Goal: Information Seeking & Learning: Learn about a topic

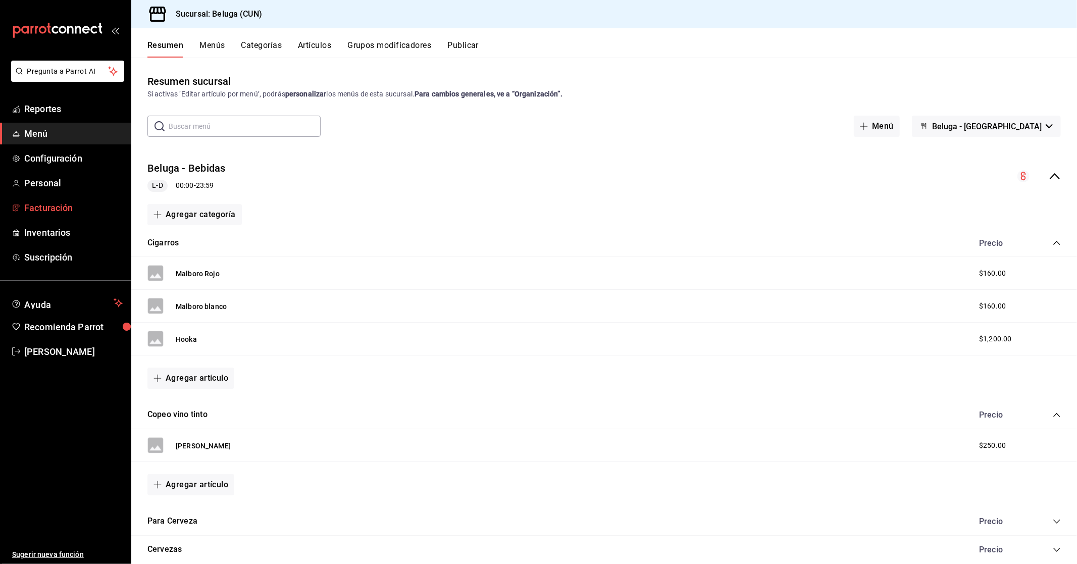
click at [49, 204] on span "Facturación" at bounding box center [73, 208] width 98 height 14
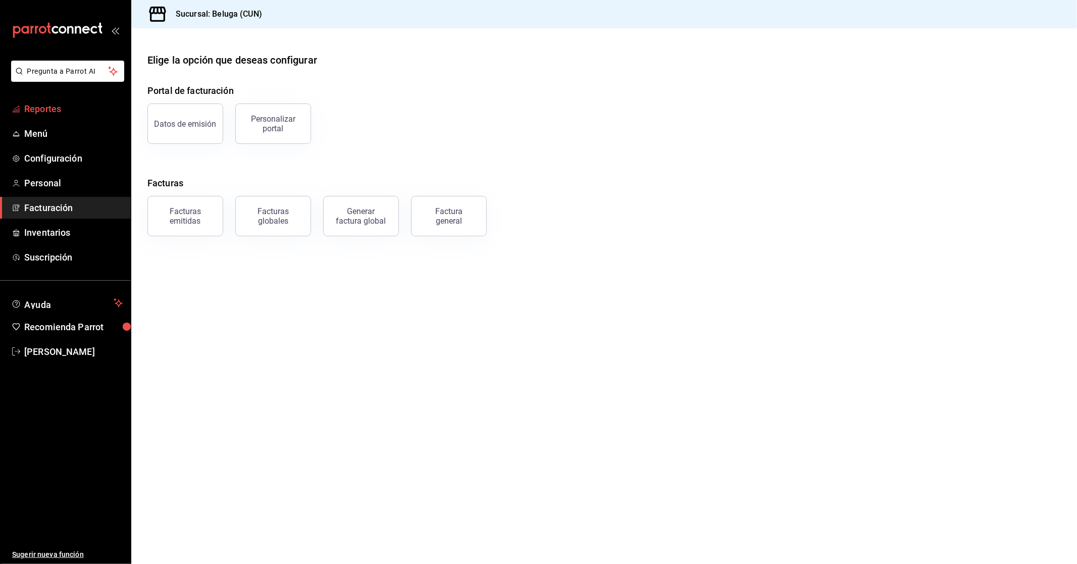
click at [42, 105] on span "Reportes" at bounding box center [73, 109] width 98 height 14
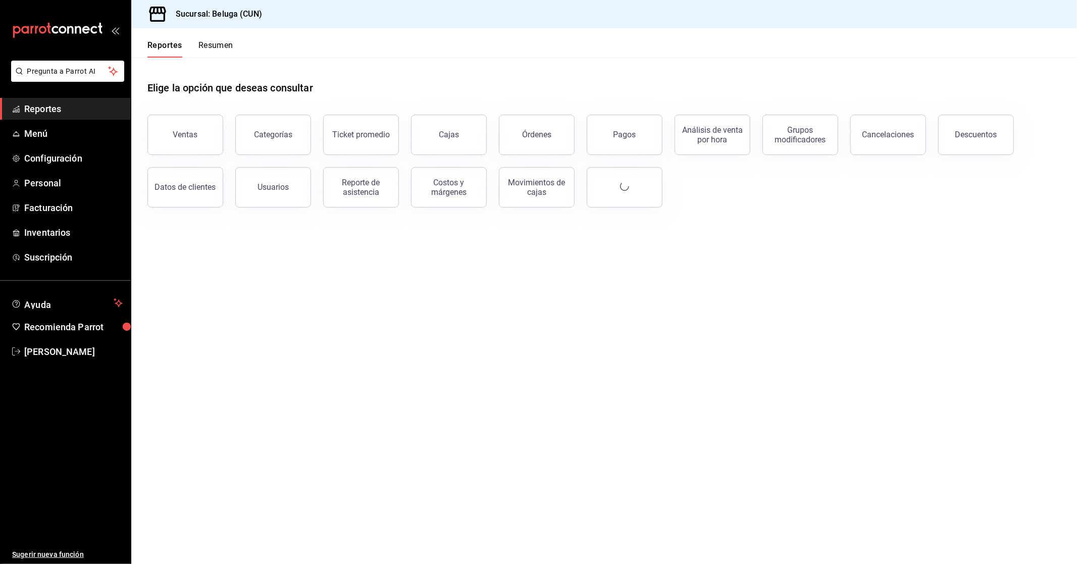
click at [190, 138] on div "Ventas" at bounding box center [185, 135] width 25 height 10
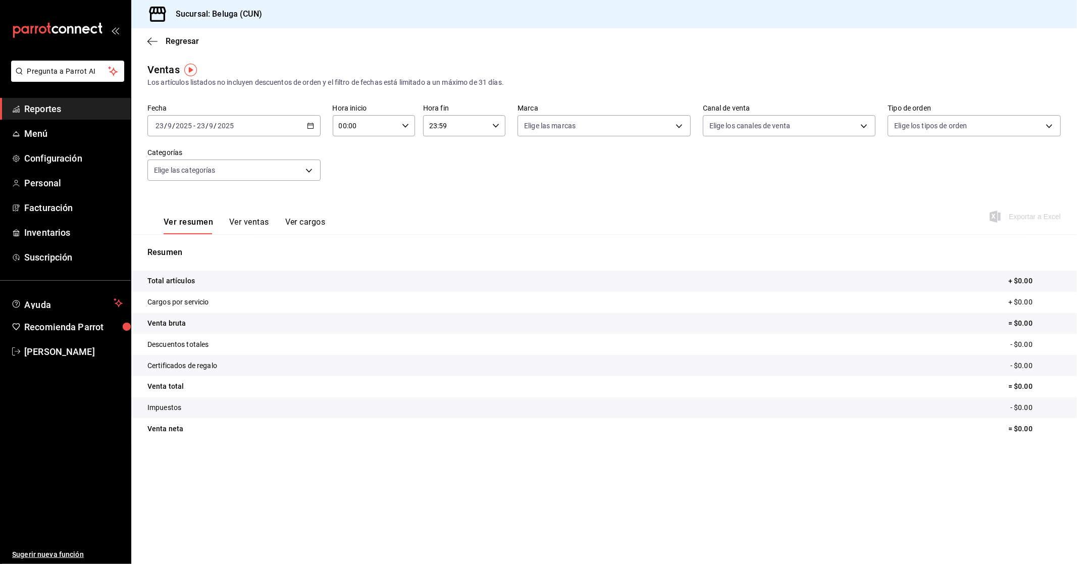
click at [309, 124] on icon "button" at bounding box center [310, 125] width 7 height 7
click at [199, 248] on span "Rango de fechas" at bounding box center [195, 247] width 78 height 11
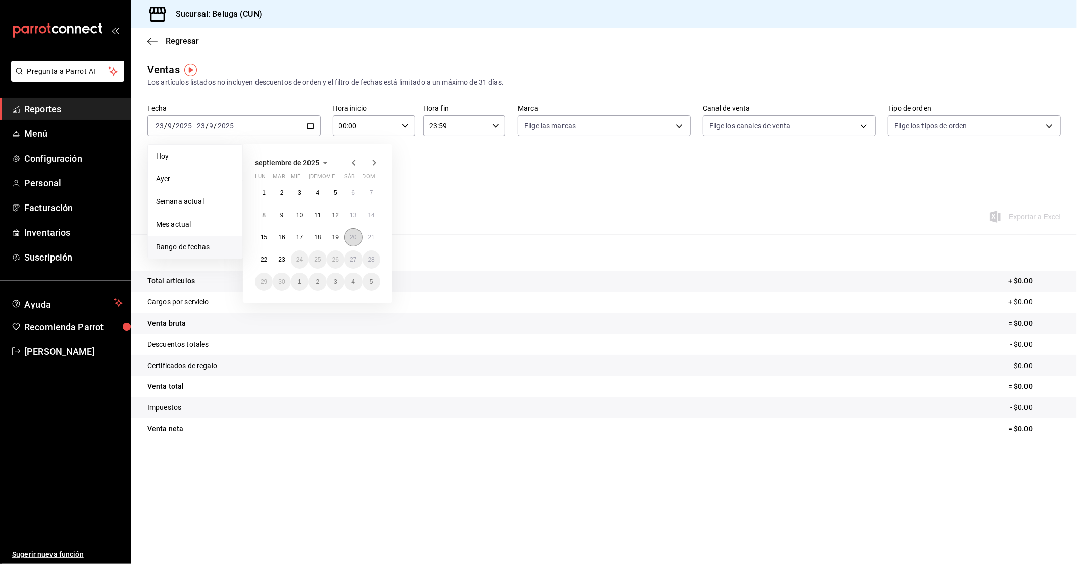
click at [352, 238] on abbr "20" at bounding box center [353, 237] width 7 height 7
click at [370, 238] on abbr "21" at bounding box center [371, 237] width 7 height 7
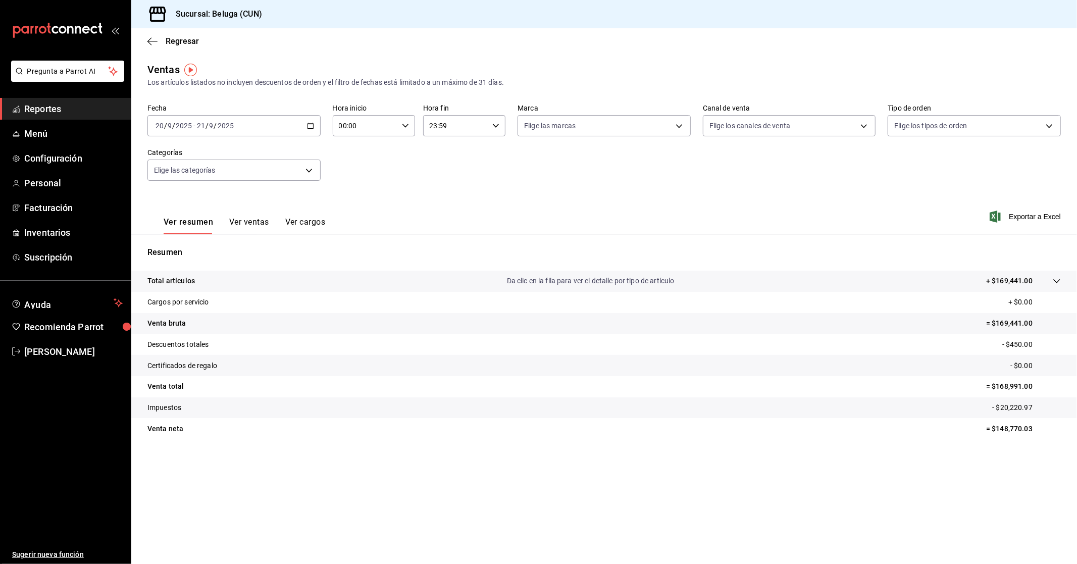
click at [407, 127] on icon "button" at bounding box center [405, 125] width 7 height 7
click at [355, 166] on span "10" at bounding box center [353, 170] width 25 height 8
type input "10:00"
click at [493, 134] on div at bounding box center [538, 282] width 1077 height 564
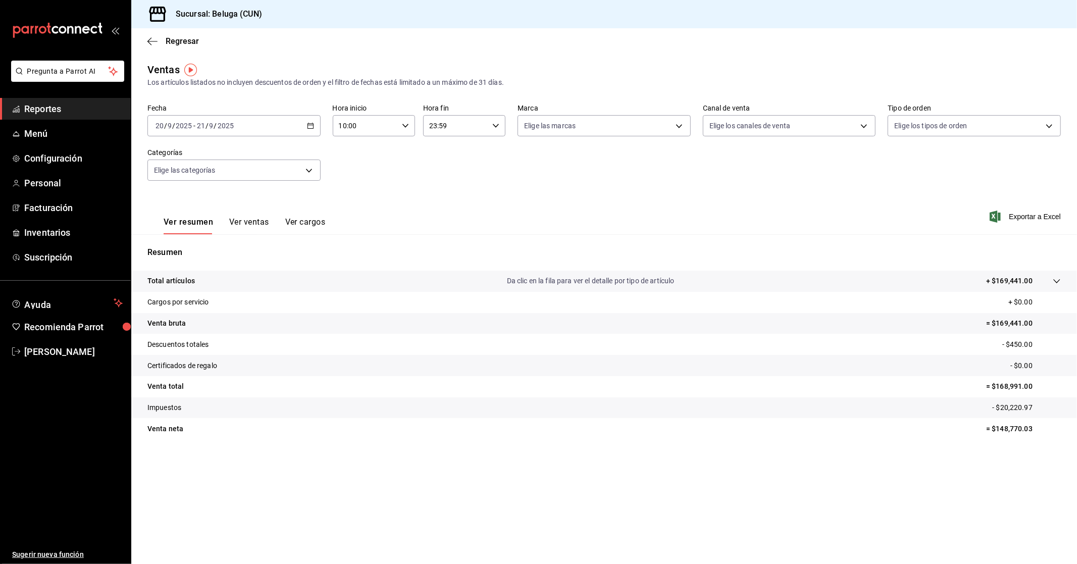
click at [497, 126] on \(Stroke\) "button" at bounding box center [496, 126] width 6 height 4
click at [447, 195] on button "04" at bounding box center [443, 202] width 37 height 20
type input "04:59"
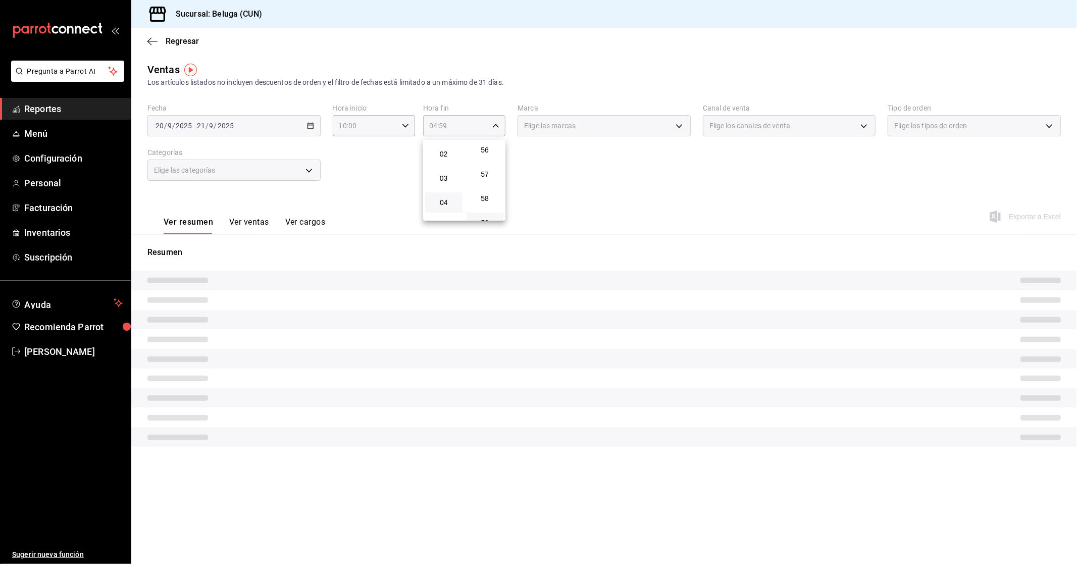
click at [355, 137] on div at bounding box center [538, 282] width 1077 height 564
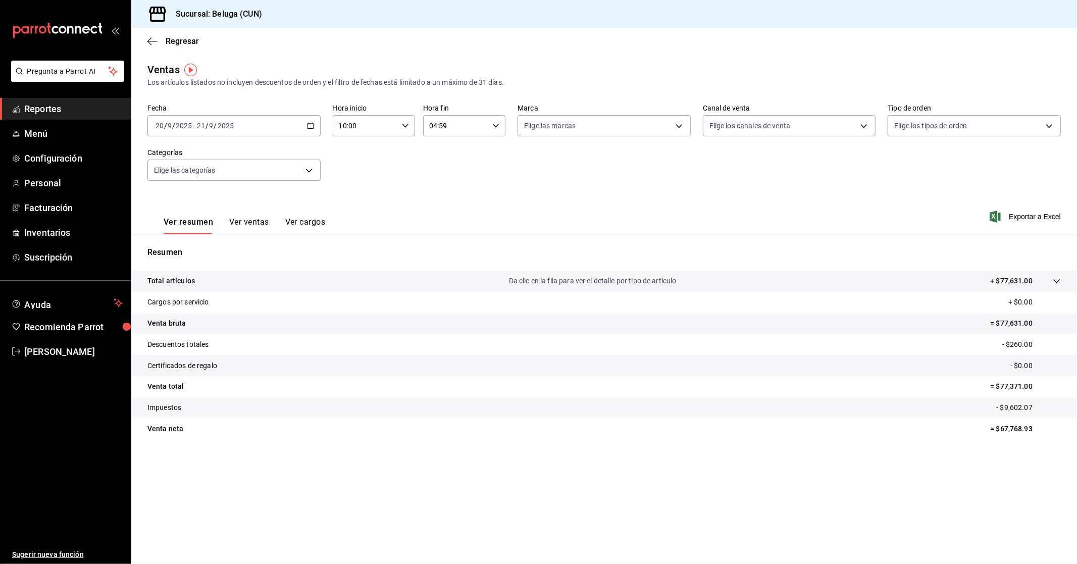
click at [543, 210] on div "Ver resumen Ver ventas Ver cargos Exportar a Excel" at bounding box center [603, 213] width 945 height 41
click at [54, 106] on span "Reportes" at bounding box center [73, 109] width 98 height 14
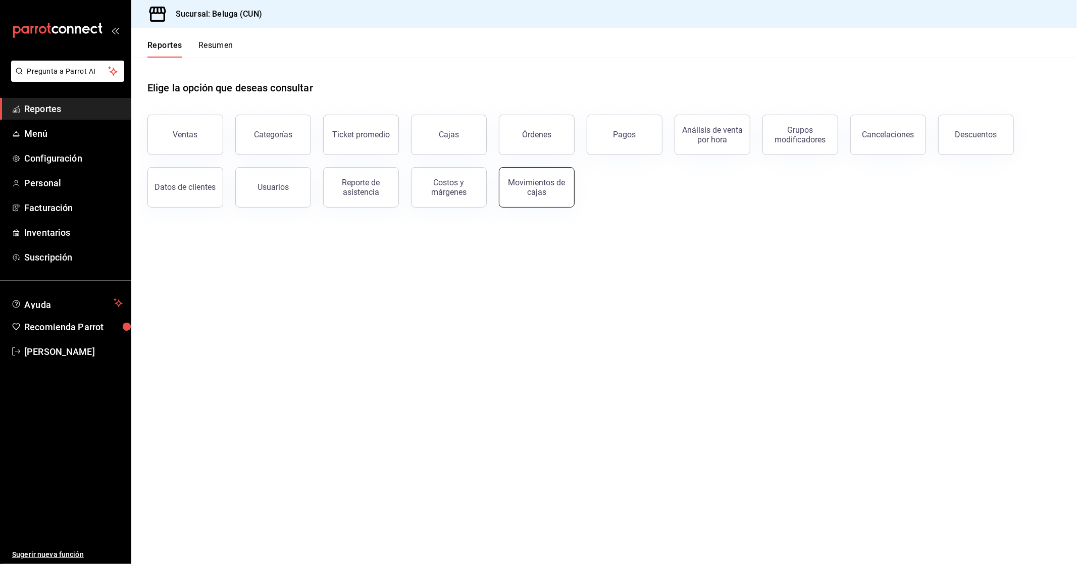
click at [547, 190] on div "Movimientos de cajas" at bounding box center [536, 187] width 63 height 19
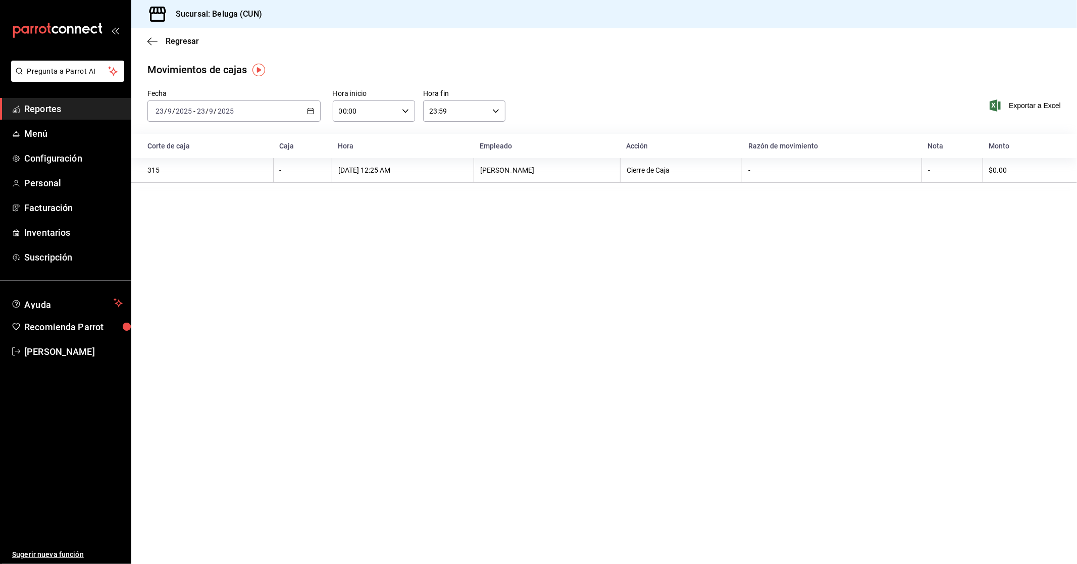
click at [311, 110] on icon "button" at bounding box center [310, 111] width 7 height 7
click at [194, 263] on li "Rango de fechas" at bounding box center [195, 255] width 94 height 23
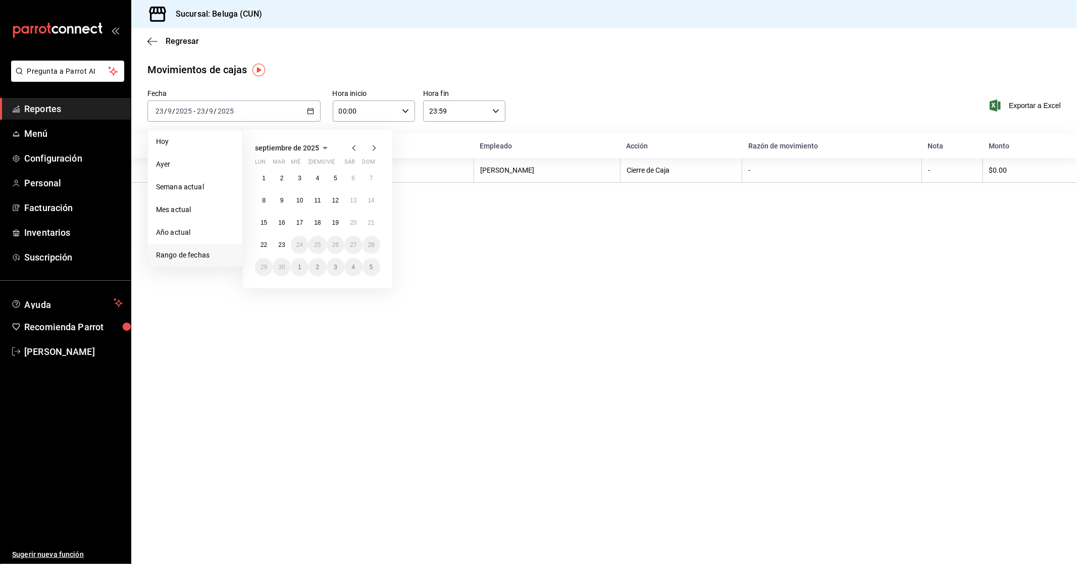
click at [199, 251] on span "Rango de fechas" at bounding box center [195, 255] width 78 height 11
click at [353, 221] on abbr "20" at bounding box center [353, 222] width 7 height 7
click at [370, 223] on abbr "21" at bounding box center [371, 222] width 7 height 7
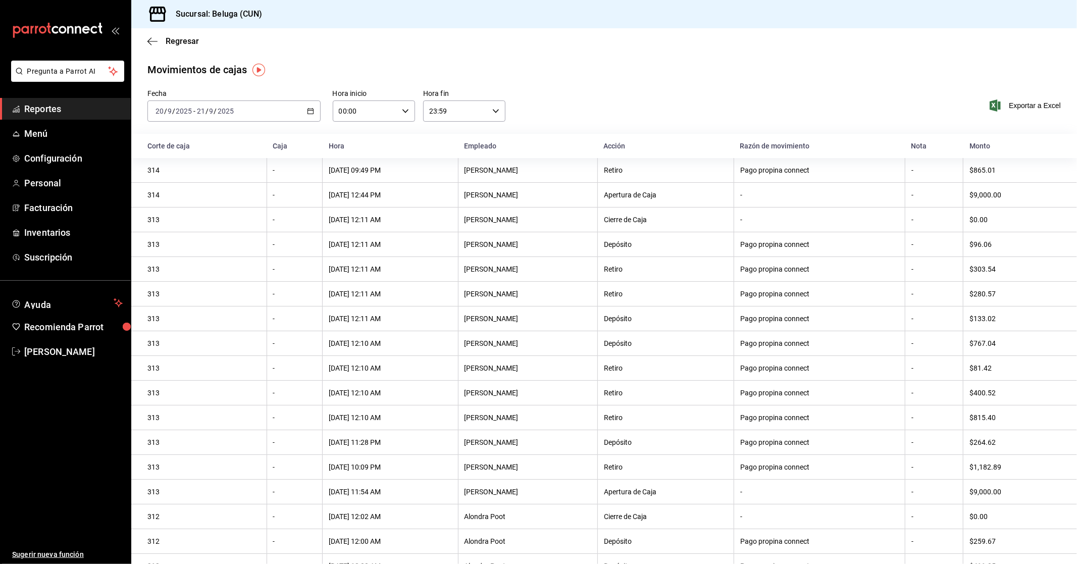
click at [397, 102] on div "00:00 Hora inicio" at bounding box center [374, 110] width 82 height 21
click at [353, 152] on span "10" at bounding box center [351, 155] width 25 height 8
type input "10:00"
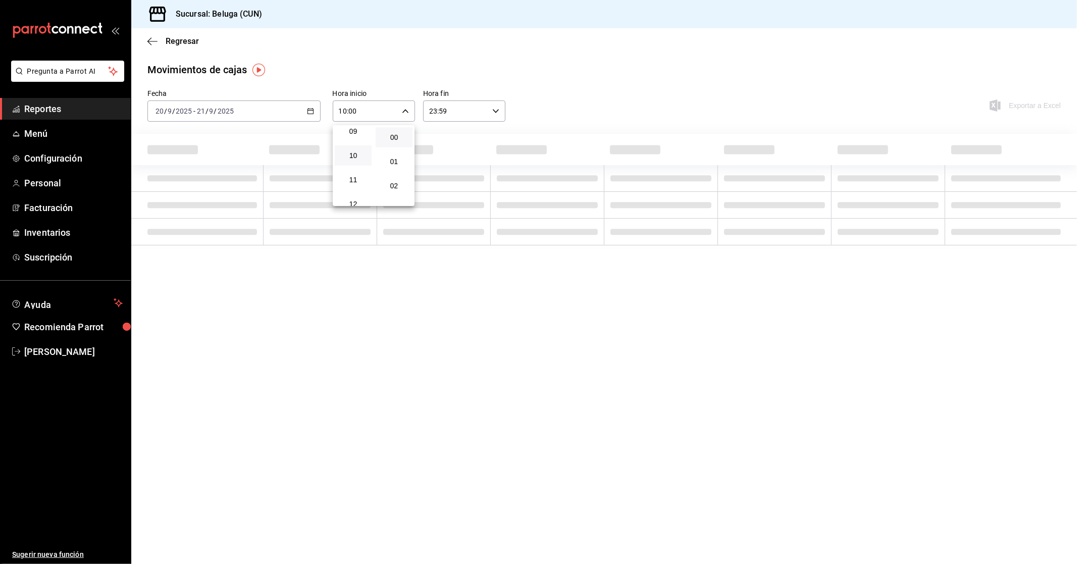
click at [493, 94] on div at bounding box center [538, 282] width 1077 height 564
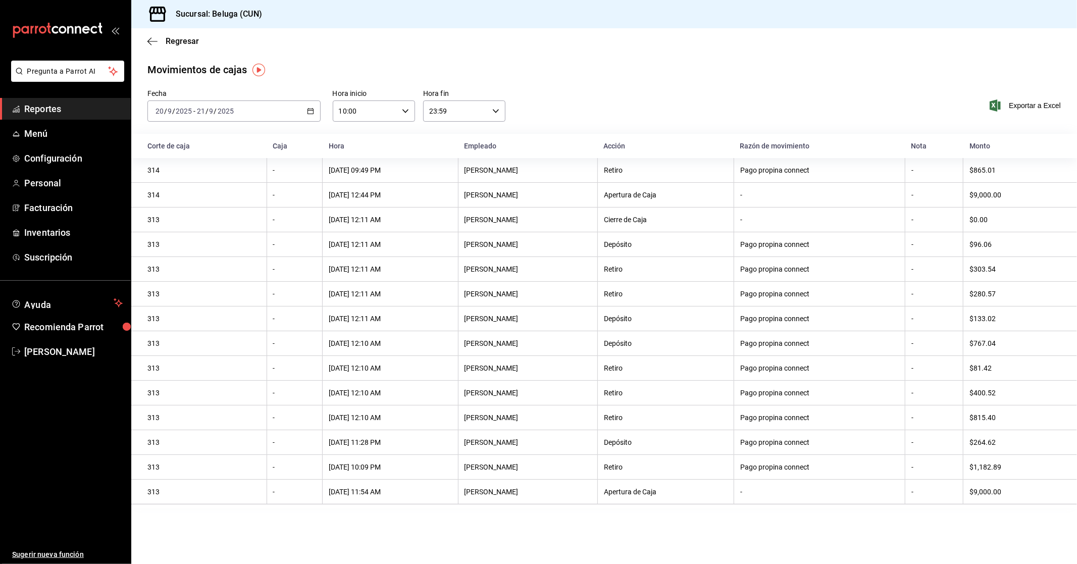
click at [492, 114] on icon "button" at bounding box center [495, 111] width 7 height 7
click at [442, 136] on button "04" at bounding box center [443, 132] width 37 height 20
type input "04:59"
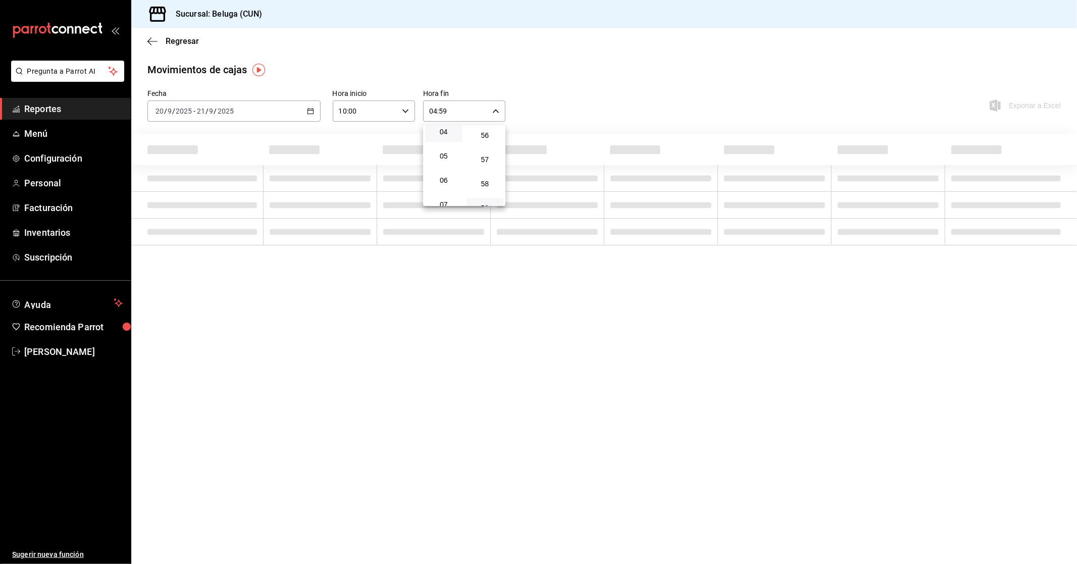
click at [543, 89] on div at bounding box center [538, 282] width 1077 height 564
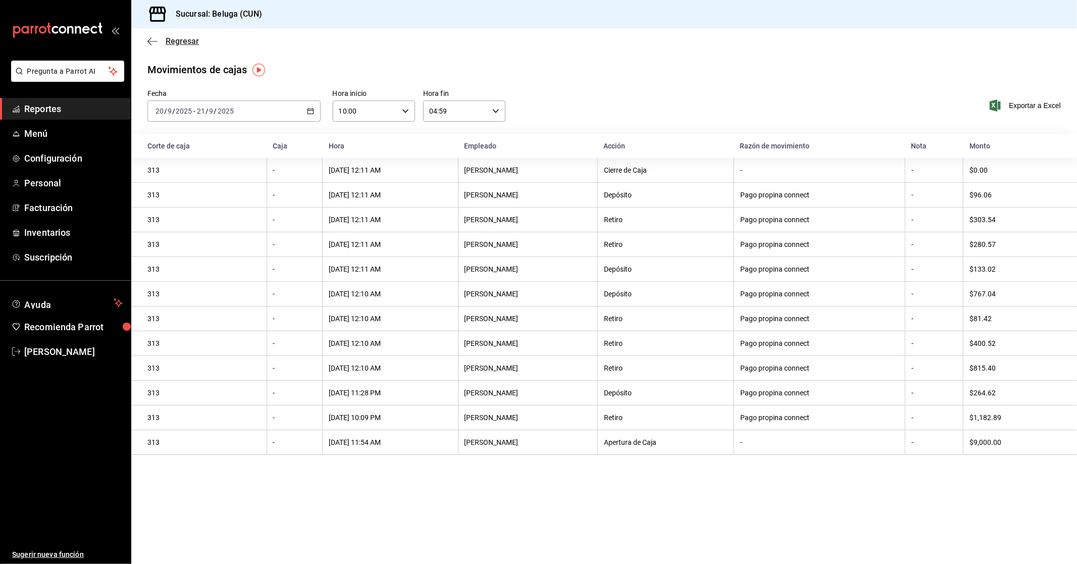
click at [179, 40] on span "Regresar" at bounding box center [182, 41] width 33 height 10
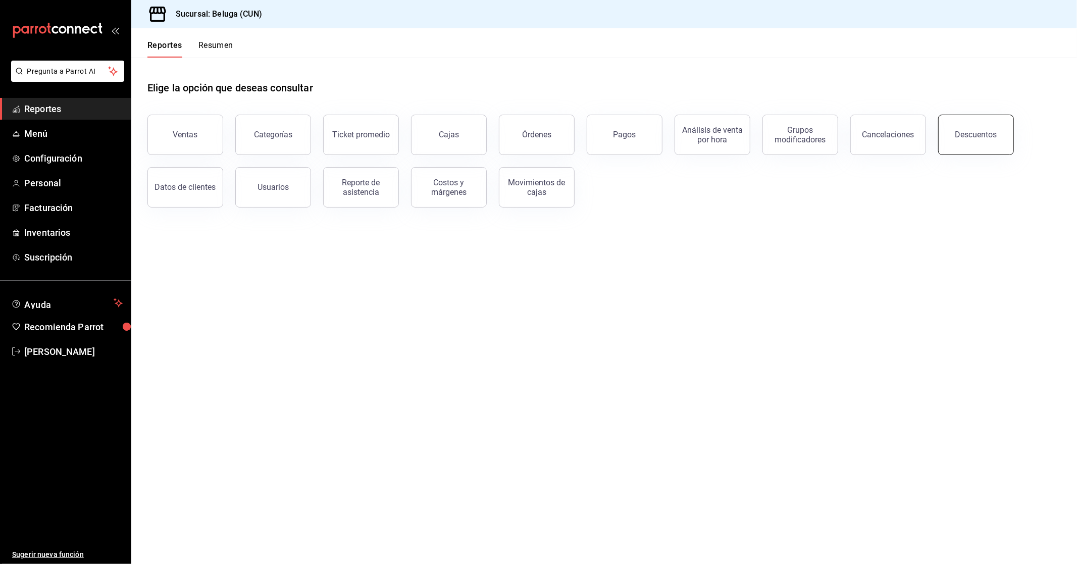
click at [963, 129] on button "Descuentos" at bounding box center [976, 135] width 76 height 40
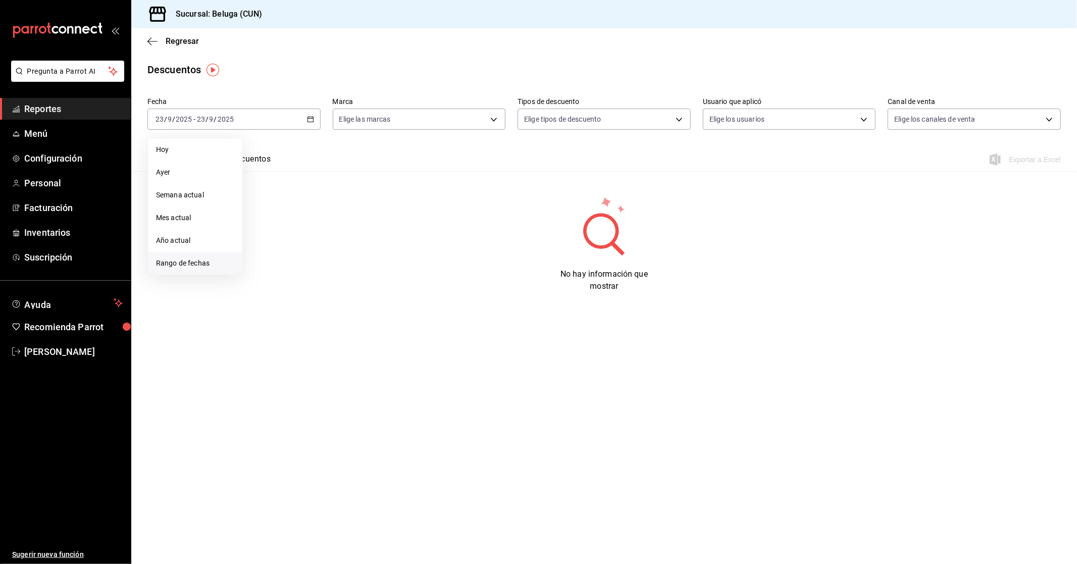
click at [200, 264] on span "Rango de fechas" at bounding box center [195, 263] width 78 height 11
click at [353, 230] on abbr "20" at bounding box center [353, 230] width 7 height 7
click at [377, 234] on button "21" at bounding box center [371, 231] width 18 height 18
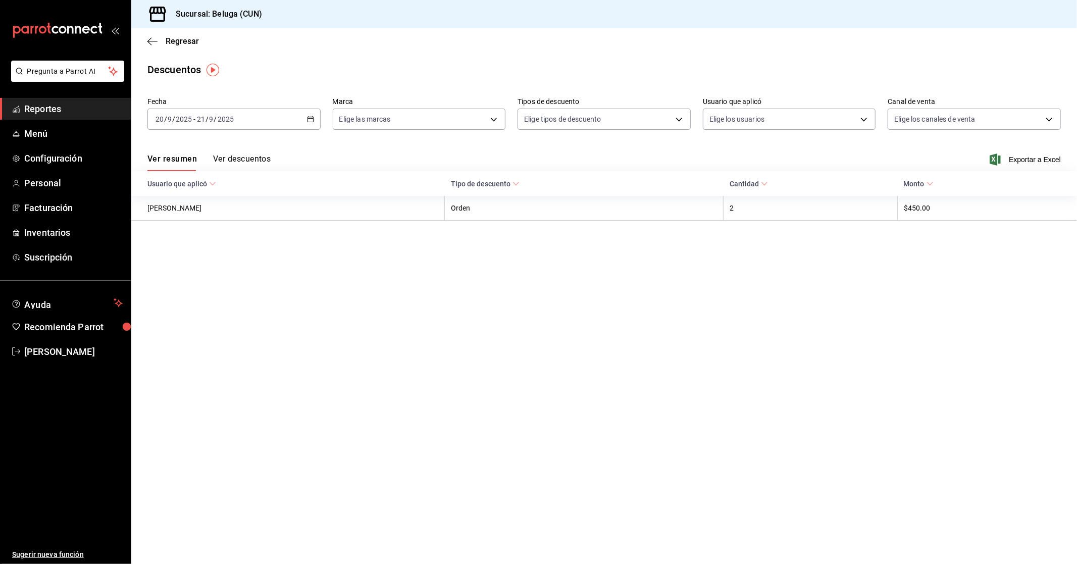
click at [370, 321] on main "Regresar Descuentos Fecha [DATE] [DATE] - [DATE] [DATE] Marca Elige las marcas …" at bounding box center [603, 296] width 945 height 536
click at [230, 159] on button "Ver descuentos" at bounding box center [242, 162] width 58 height 17
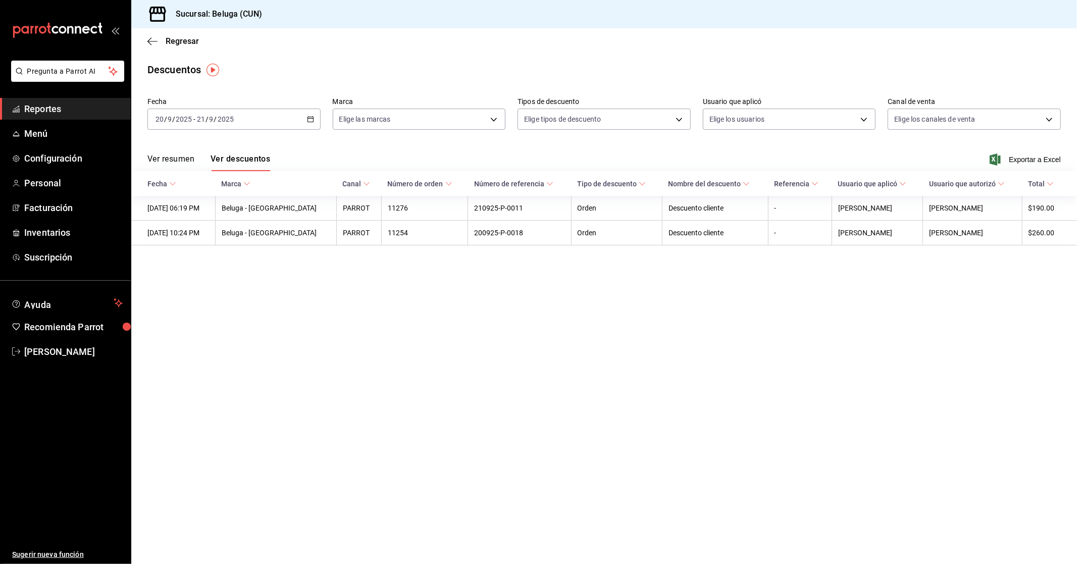
click at [1006, 162] on span "Exportar a Excel" at bounding box center [1025, 159] width 69 height 12
click at [315, 115] on div "[DATE] [DATE] - [DATE] [DATE]" at bounding box center [233, 119] width 173 height 21
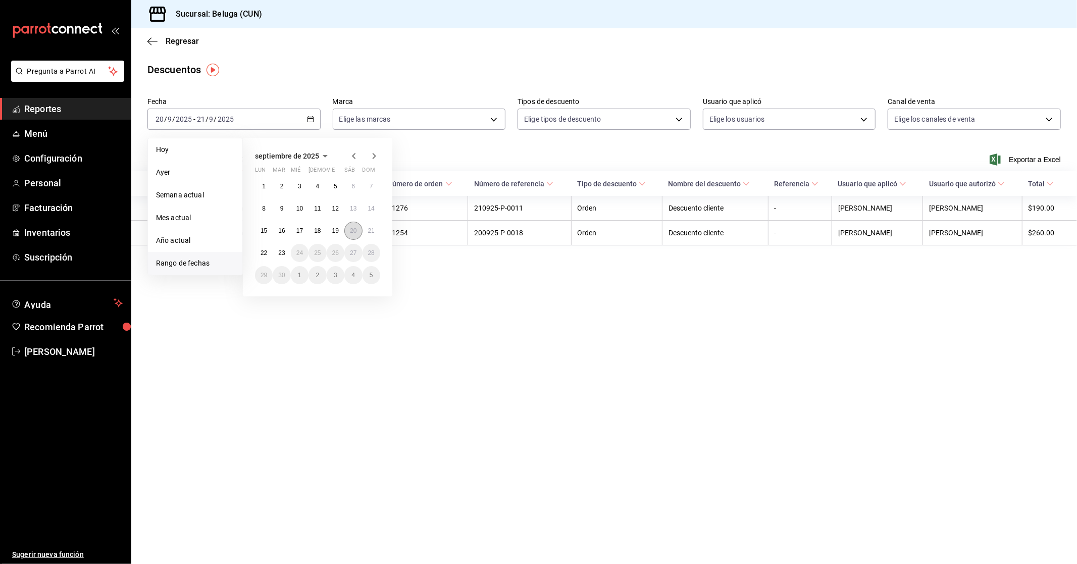
click at [355, 236] on button "20" at bounding box center [353, 231] width 18 height 18
click at [372, 235] on button "21" at bounding box center [371, 231] width 18 height 18
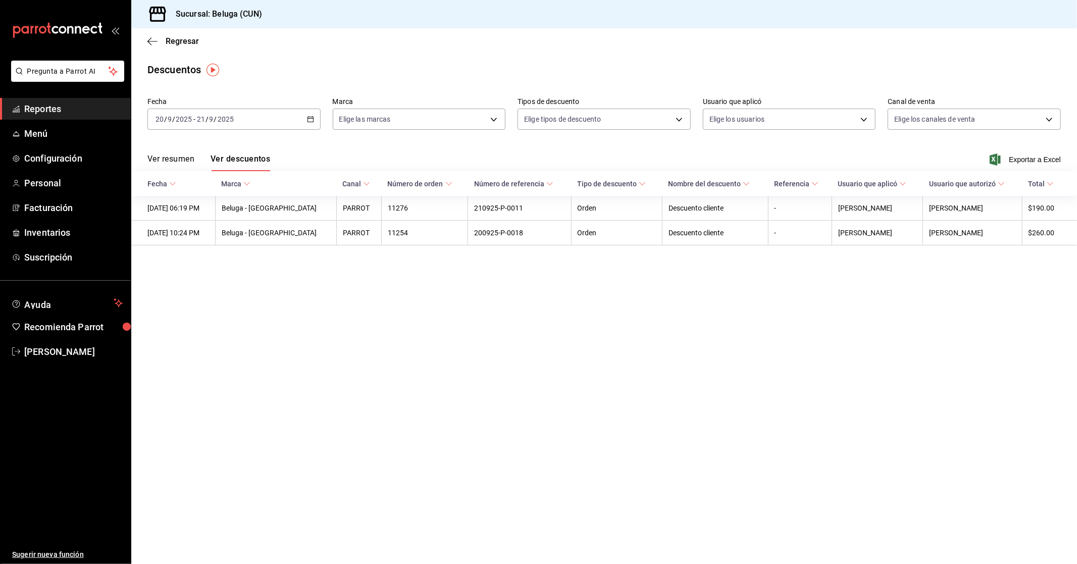
click at [319, 118] on div "[DATE] [DATE] - [DATE] [DATE]" at bounding box center [233, 119] width 173 height 21
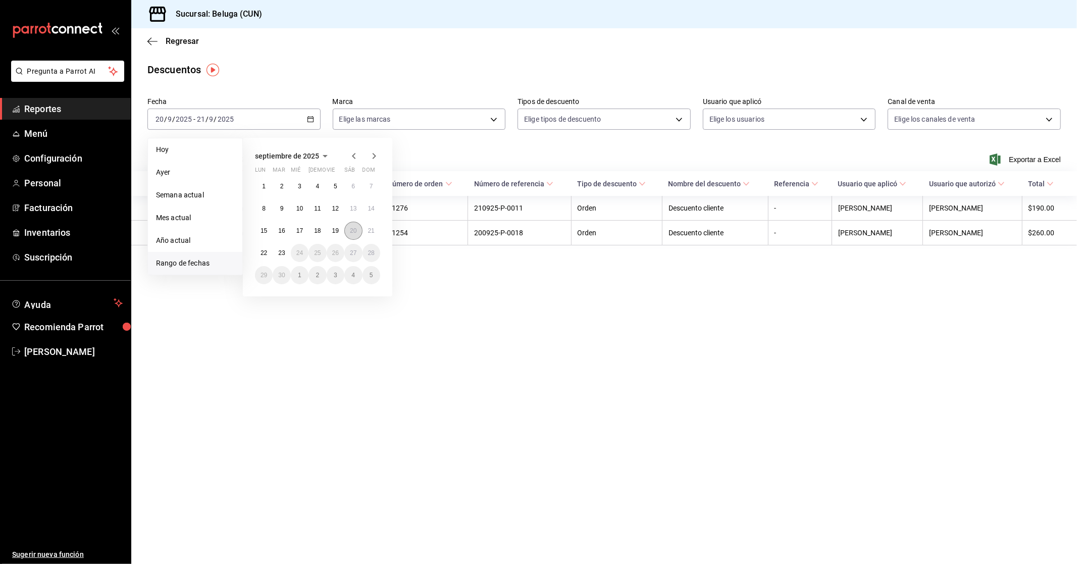
click at [351, 231] on abbr "20" at bounding box center [353, 230] width 7 height 7
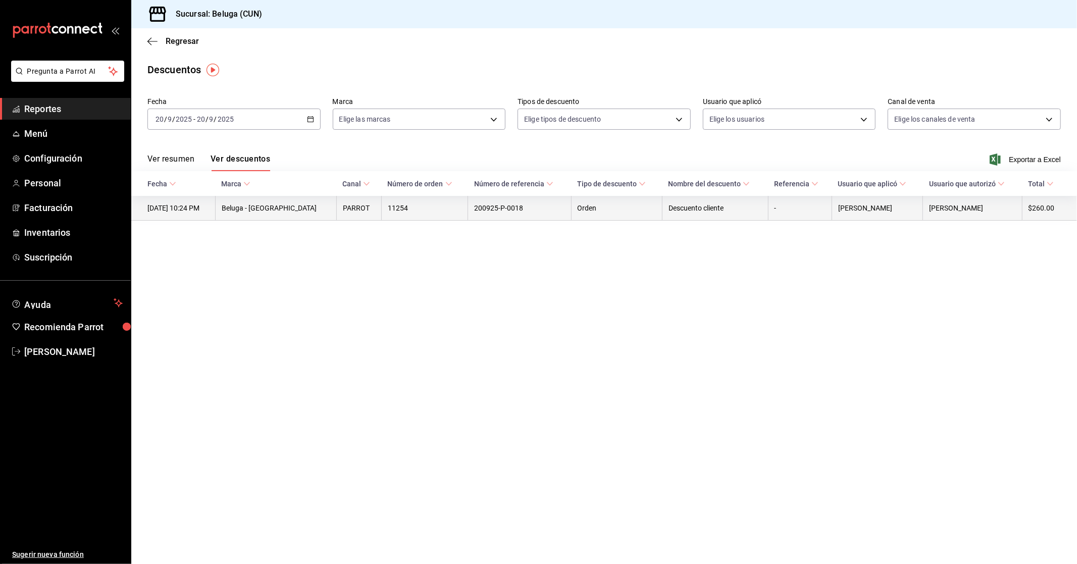
click at [571, 210] on th "Orden" at bounding box center [616, 208] width 91 height 25
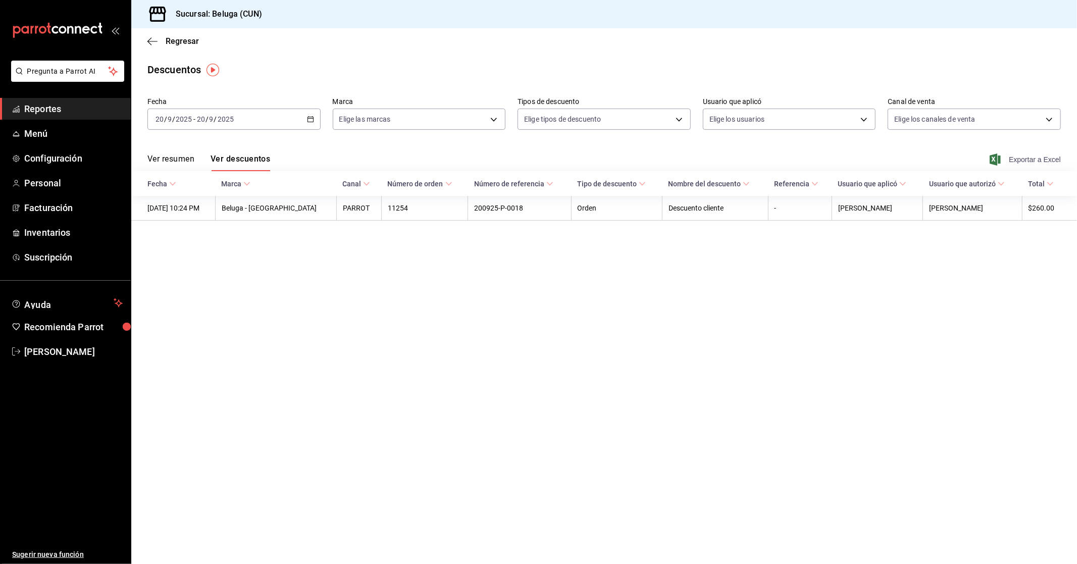
click at [1018, 160] on span "Exportar a Excel" at bounding box center [1025, 159] width 69 height 12
click at [311, 122] on icon "button" at bounding box center [310, 119] width 7 height 7
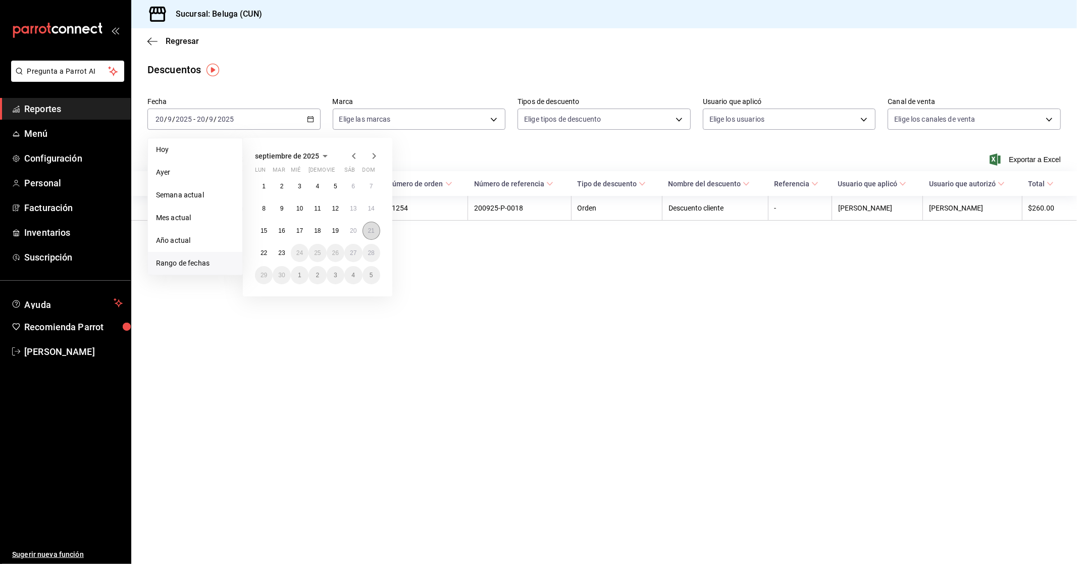
click at [371, 232] on abbr "21" at bounding box center [371, 230] width 7 height 7
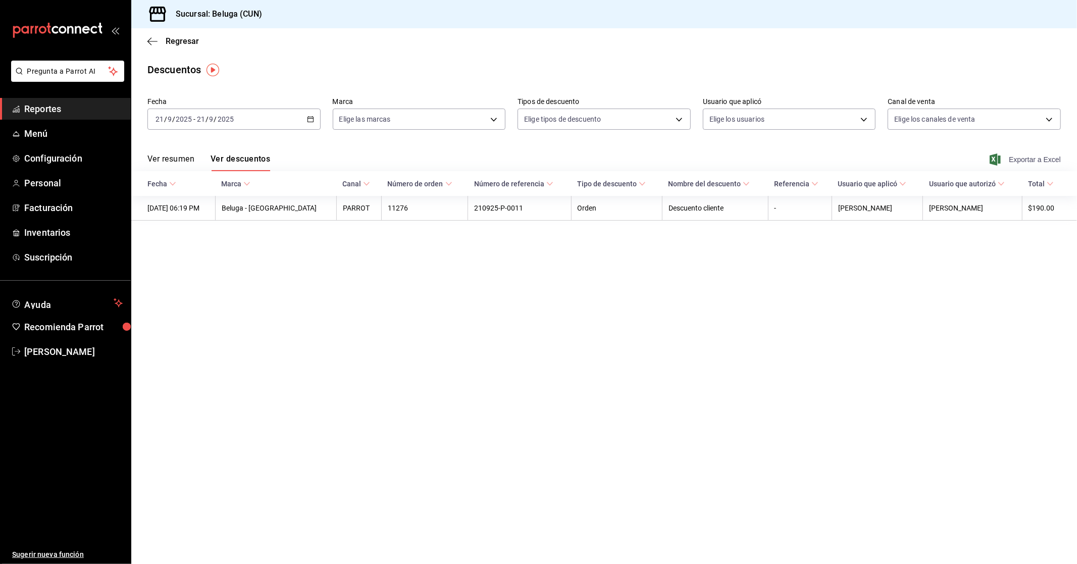
click at [999, 159] on icon "button" at bounding box center [994, 159] width 11 height 12
drag, startPoint x: 179, startPoint y: 33, endPoint x: 177, endPoint y: 39, distance: 6.9
click at [179, 33] on div "Regresar" at bounding box center [603, 41] width 945 height 26
click at [177, 39] on span "Regresar" at bounding box center [182, 41] width 33 height 10
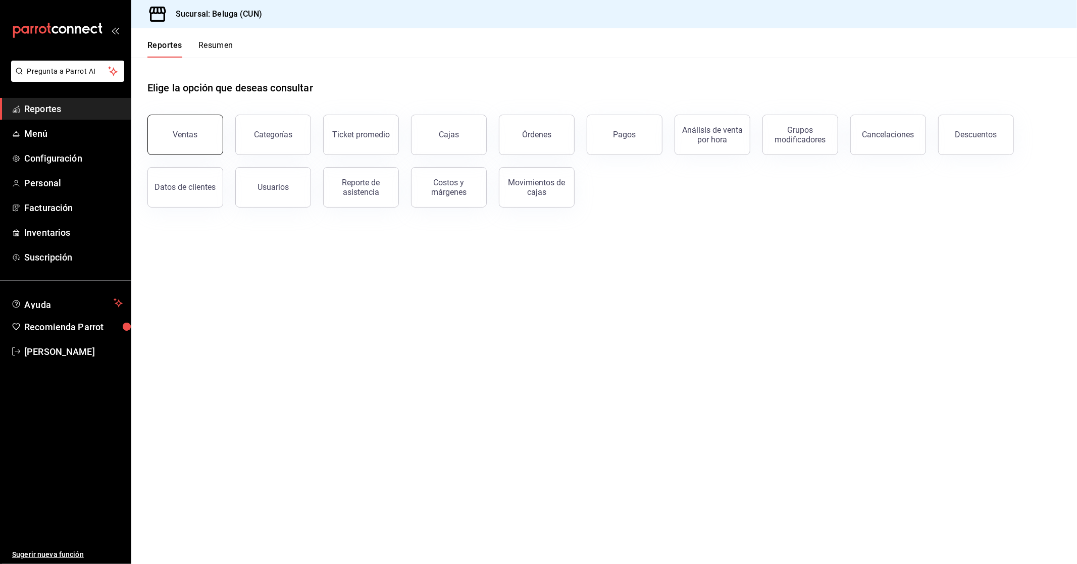
click at [203, 139] on button "Ventas" at bounding box center [185, 135] width 76 height 40
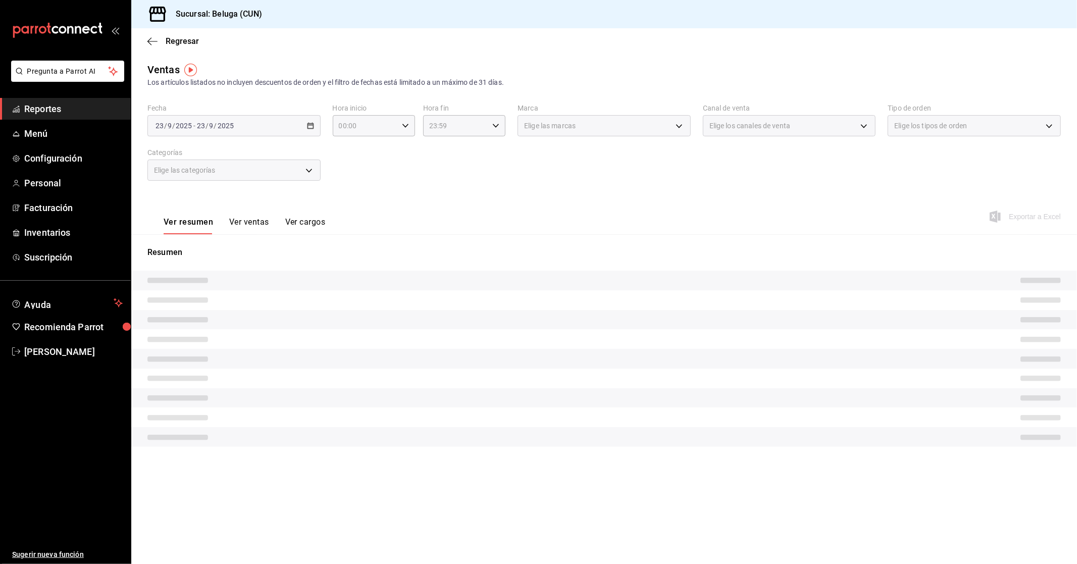
click at [315, 118] on div "[DATE] [DATE] - [DATE] [DATE]" at bounding box center [233, 125] width 173 height 21
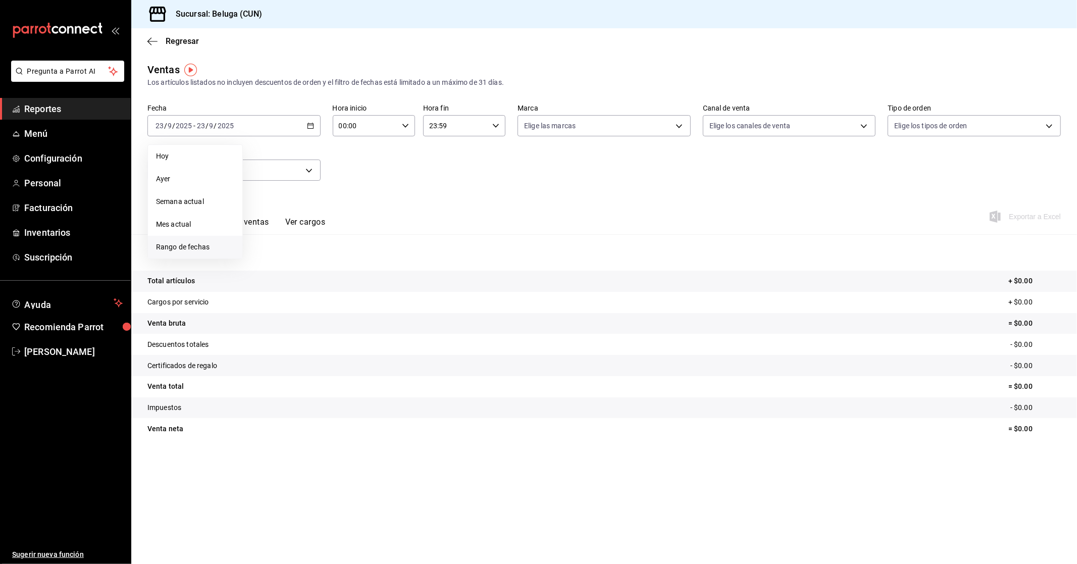
click at [214, 241] on li "Rango de fechas" at bounding box center [195, 247] width 94 height 23
click at [369, 241] on button "21" at bounding box center [371, 237] width 18 height 18
click at [268, 255] on button "22" at bounding box center [264, 259] width 18 height 18
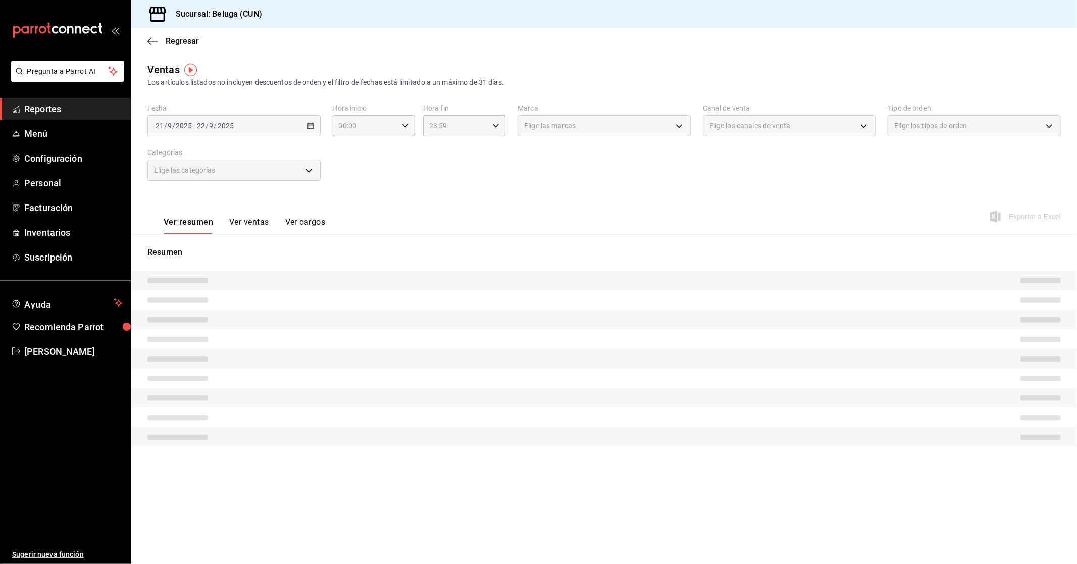
click at [385, 114] on div "Hora inicio 00:00 Hora inicio" at bounding box center [374, 120] width 82 height 32
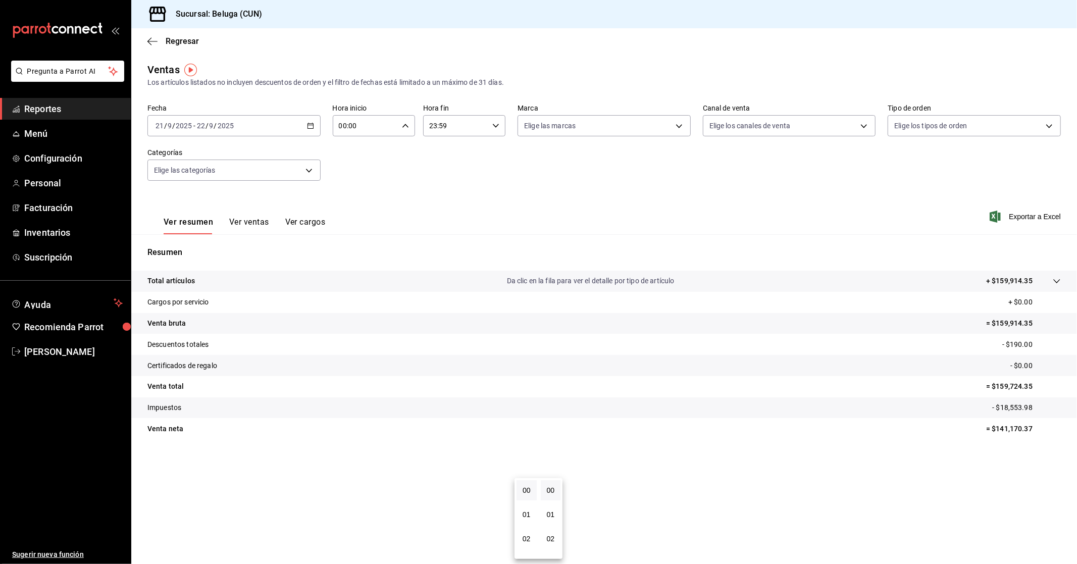
click at [401, 123] on div at bounding box center [538, 282] width 1077 height 564
click at [407, 128] on icon "button" at bounding box center [405, 125] width 7 height 7
click at [356, 173] on button "10" at bounding box center [353, 170] width 37 height 20
type input "10:00"
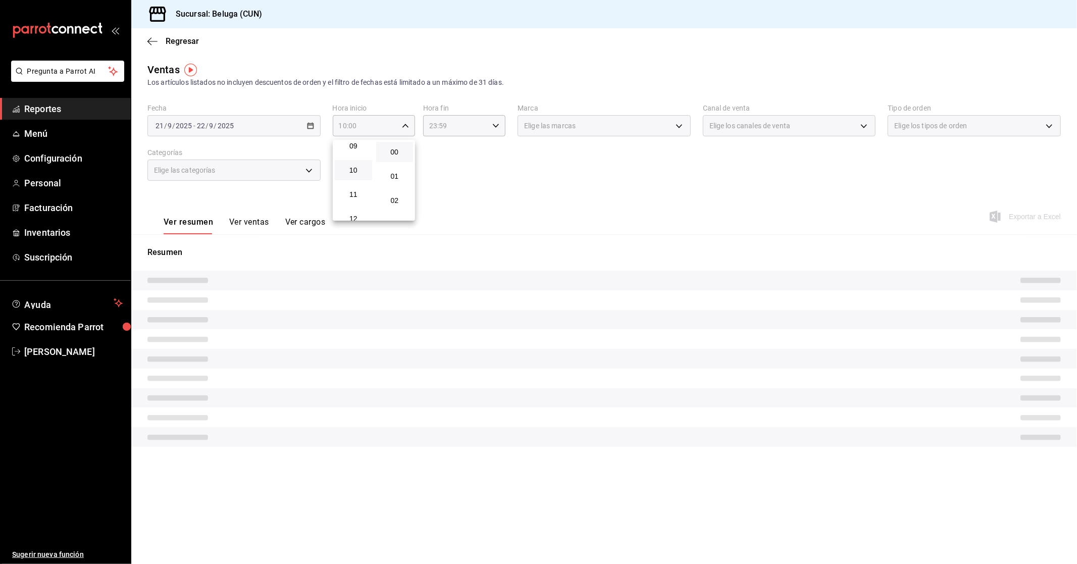
click at [485, 121] on div at bounding box center [538, 282] width 1077 height 564
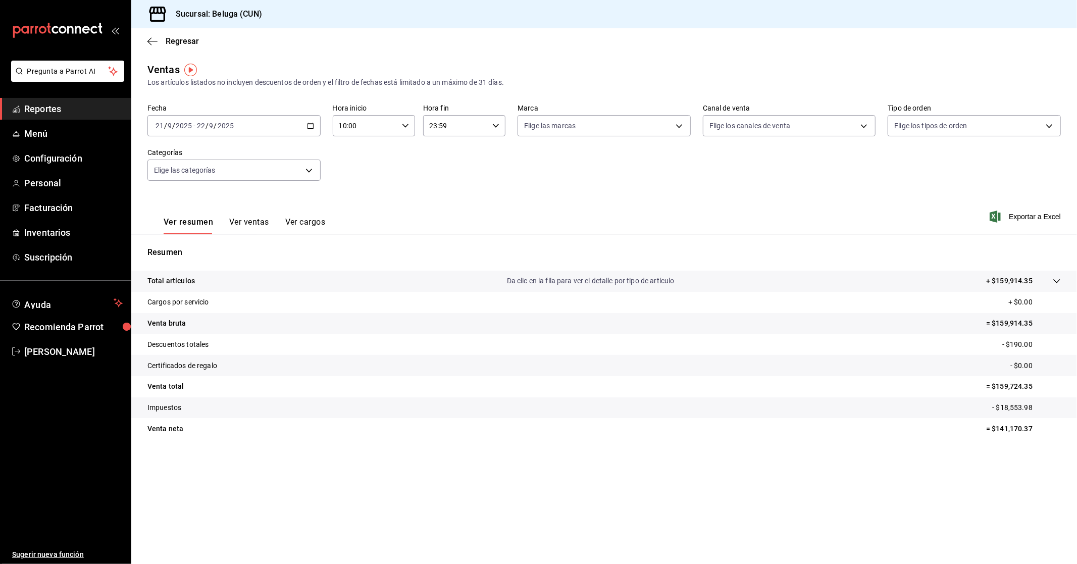
click at [496, 125] on icon "button" at bounding box center [495, 125] width 7 height 7
click at [445, 149] on button "04" at bounding box center [443, 146] width 37 height 20
type input "04:59"
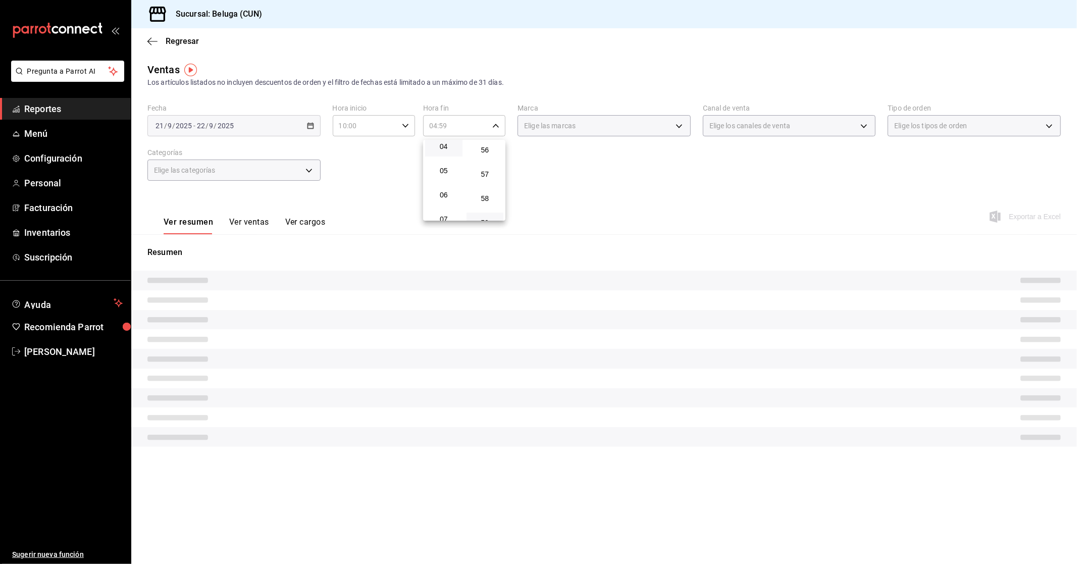
click at [370, 190] on div at bounding box center [538, 282] width 1077 height 564
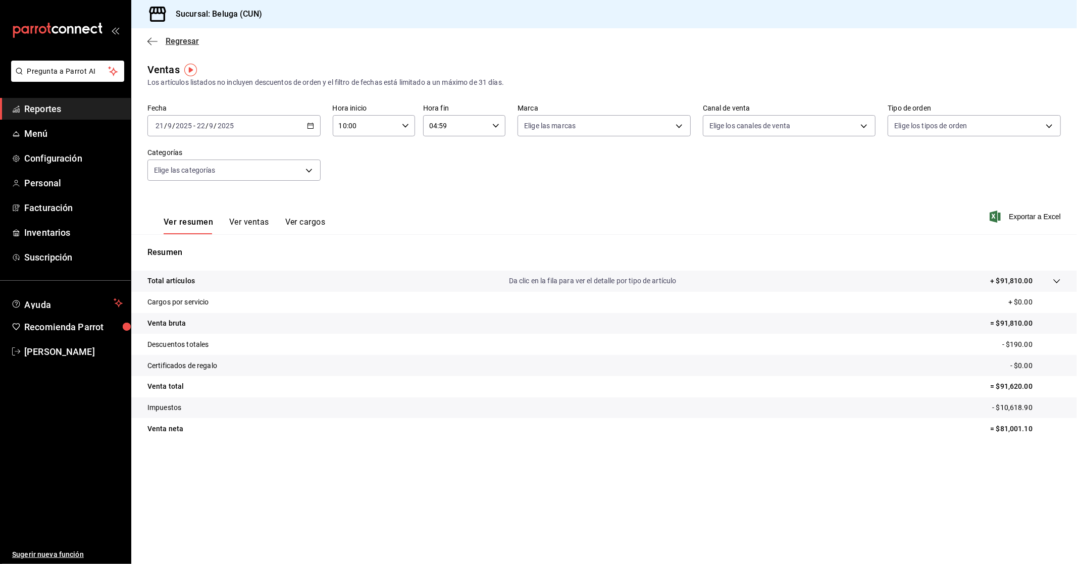
click at [165, 37] on span "Regresar" at bounding box center [172, 41] width 51 height 10
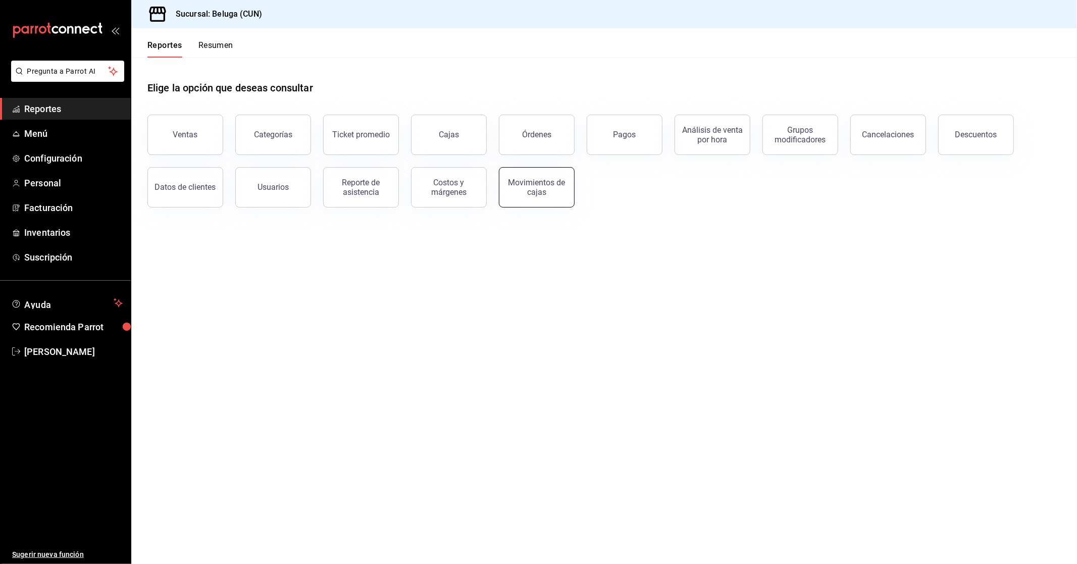
click at [540, 191] on div "Movimientos de cajas" at bounding box center [536, 187] width 63 height 19
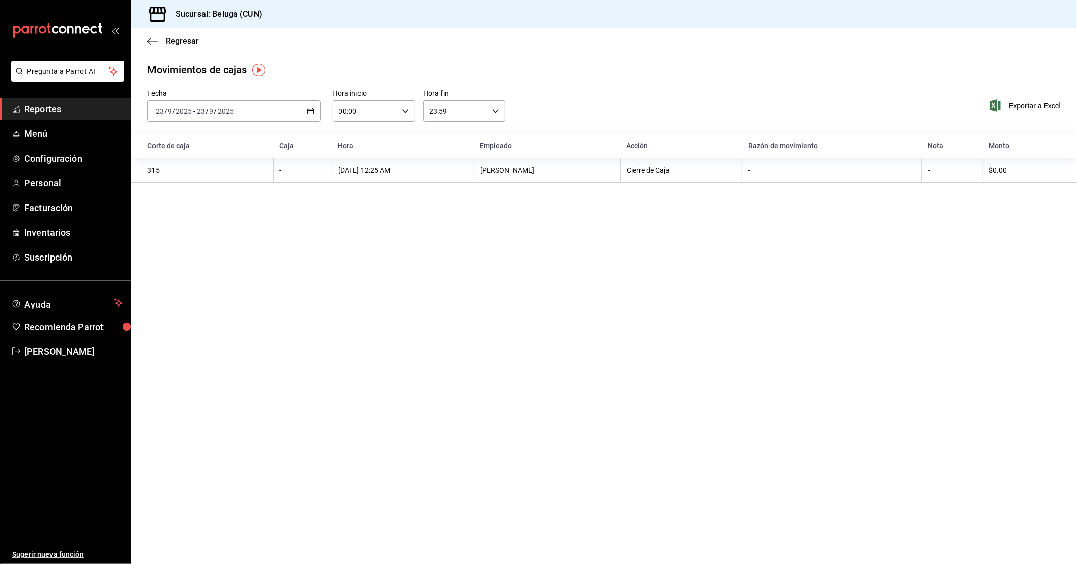
drag, startPoint x: 316, startPoint y: 122, endPoint x: 263, endPoint y: 91, distance: 61.7
click at [315, 122] on div "[DATE] [DATE] - [DATE] [DATE]" at bounding box center [233, 110] width 173 height 21
click at [203, 251] on span "Rango de fechas" at bounding box center [195, 255] width 78 height 11
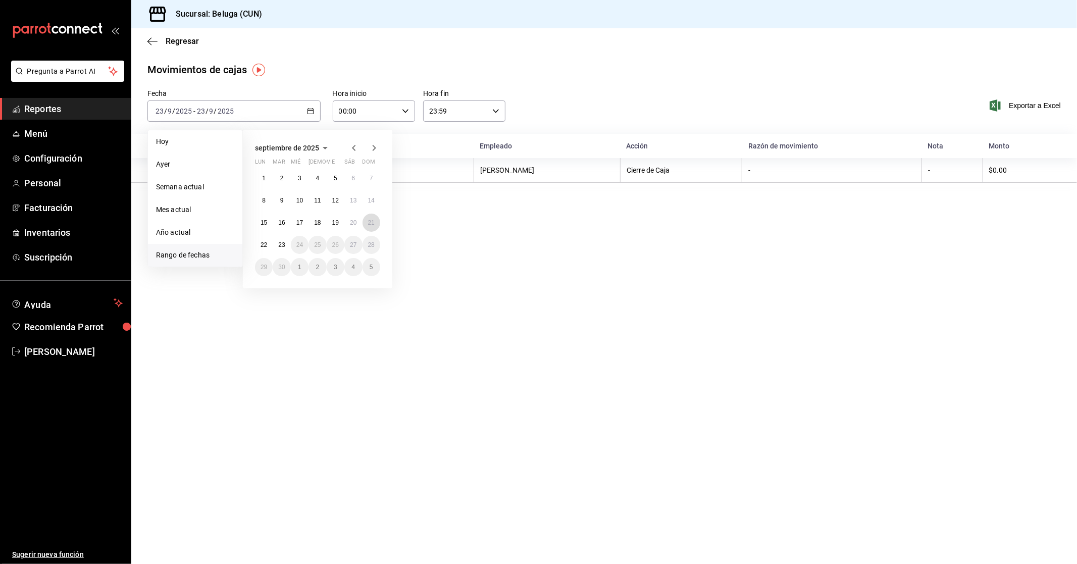
drag, startPoint x: 378, startPoint y: 220, endPoint x: 337, endPoint y: 231, distance: 41.9
click at [378, 220] on button "21" at bounding box center [371, 223] width 18 height 18
click at [271, 244] on button "22" at bounding box center [264, 245] width 18 height 18
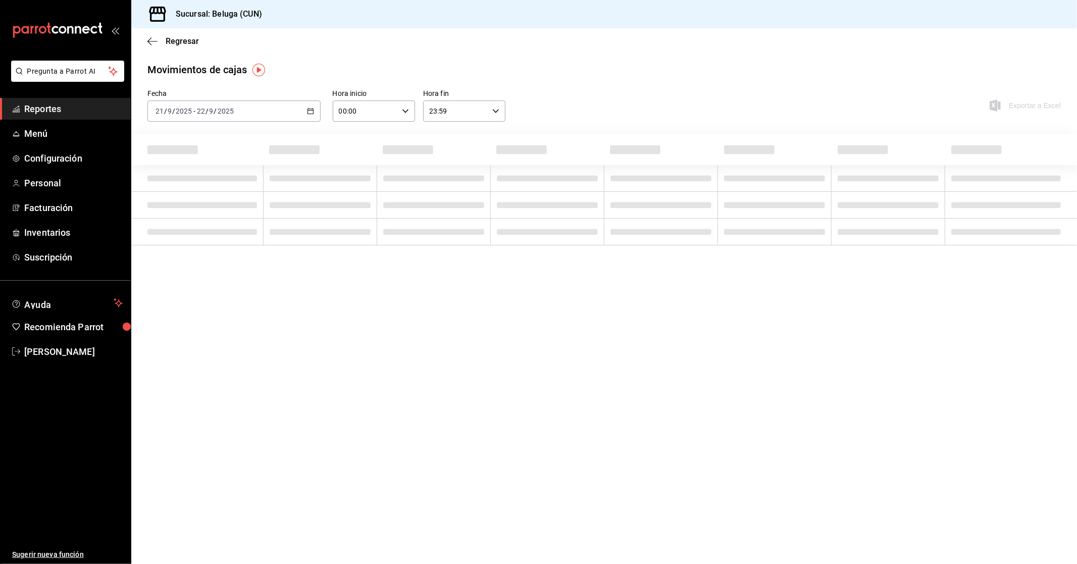
click at [389, 102] on input "00:00" at bounding box center [365, 111] width 65 height 20
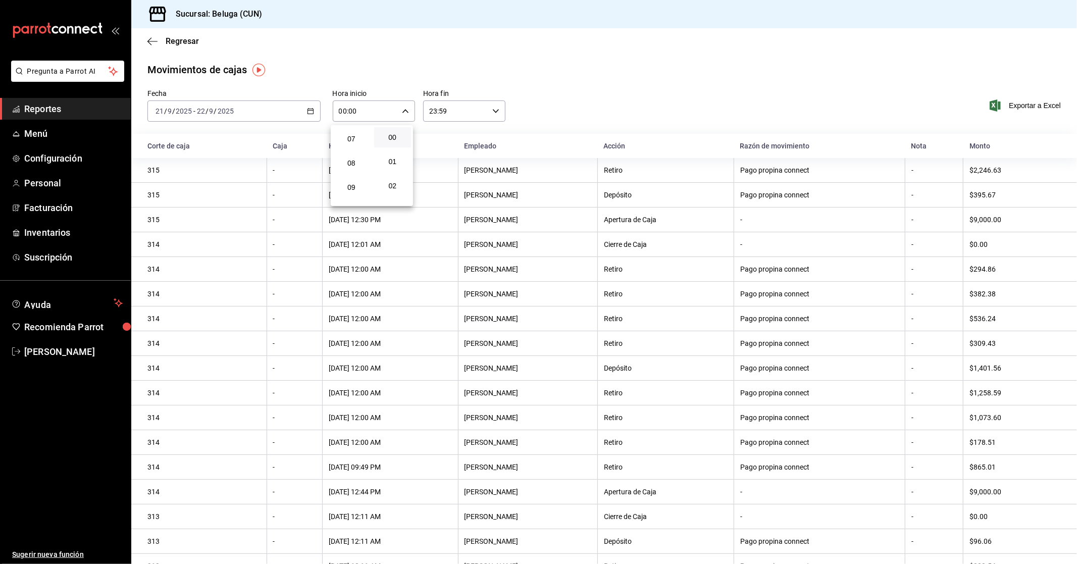
scroll to position [224, 0]
click at [359, 151] on span "10" at bounding box center [351, 155] width 25 height 8
type input "10:00"
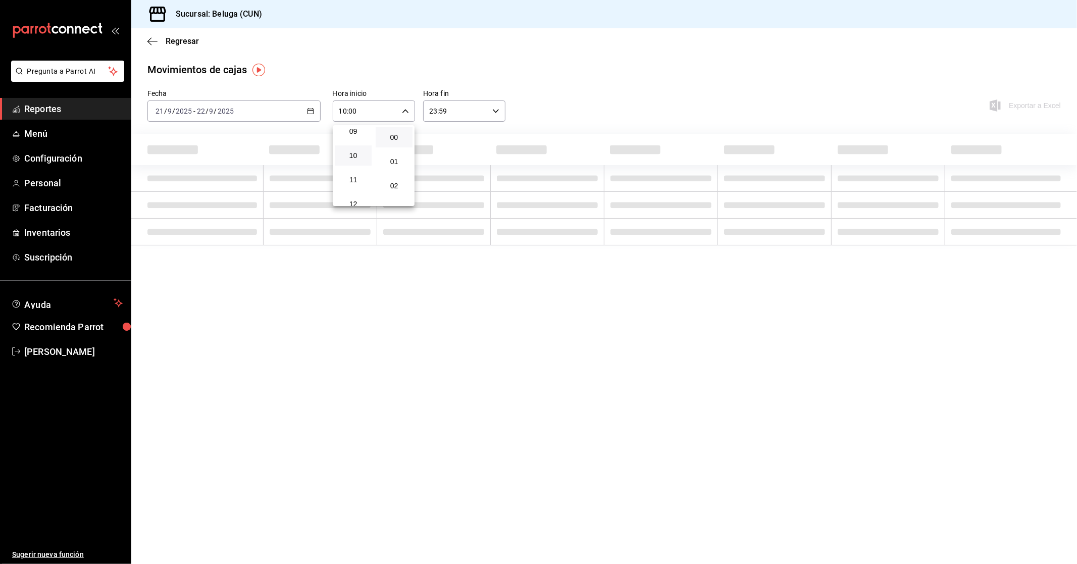
click at [487, 114] on div at bounding box center [538, 282] width 1077 height 564
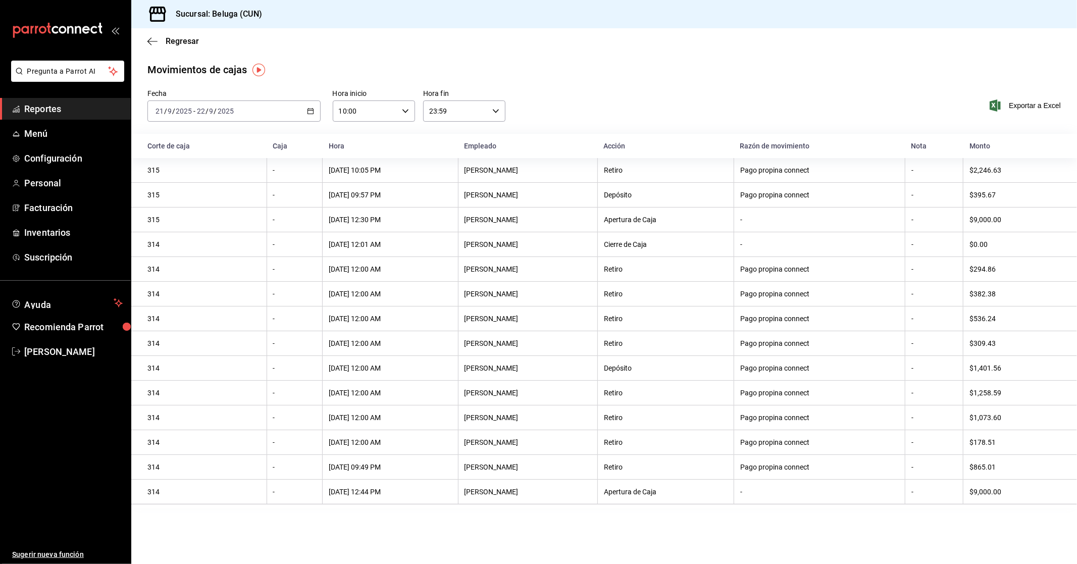
click at [491, 112] on div "23:59 Hora fin" at bounding box center [464, 110] width 82 height 21
click at [447, 134] on span "04" at bounding box center [443, 132] width 25 height 8
type input "04:59"
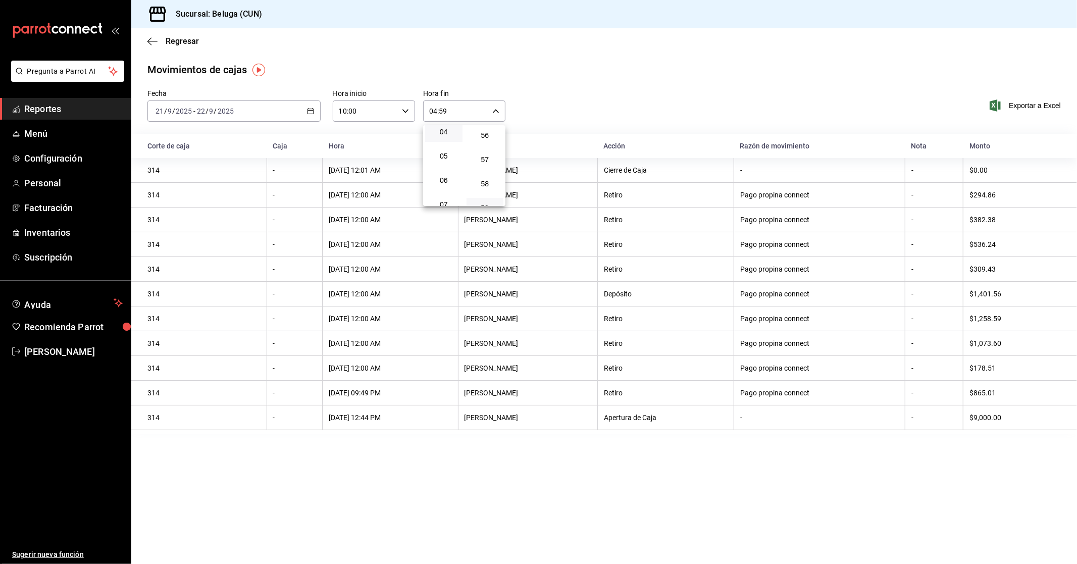
click at [592, 113] on div at bounding box center [538, 282] width 1077 height 564
click at [164, 37] on span "Regresar" at bounding box center [172, 41] width 51 height 10
